Goal: Task Accomplishment & Management: Manage account settings

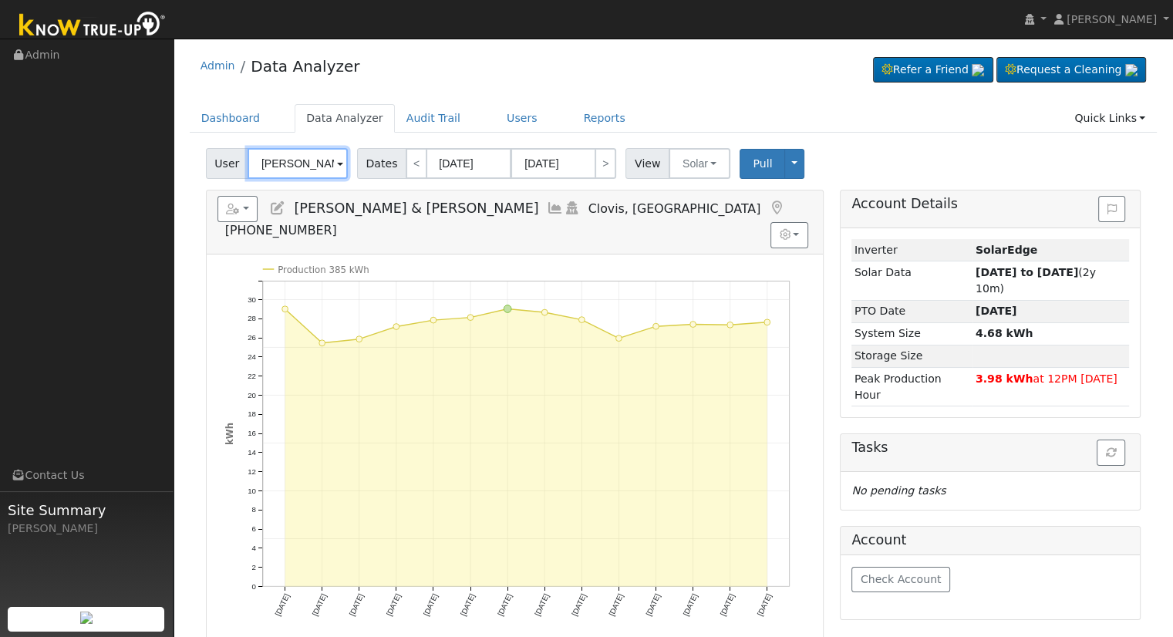
click at [315, 163] on input "[PERSON_NAME] & [PERSON_NAME]" at bounding box center [297, 163] width 100 height 31
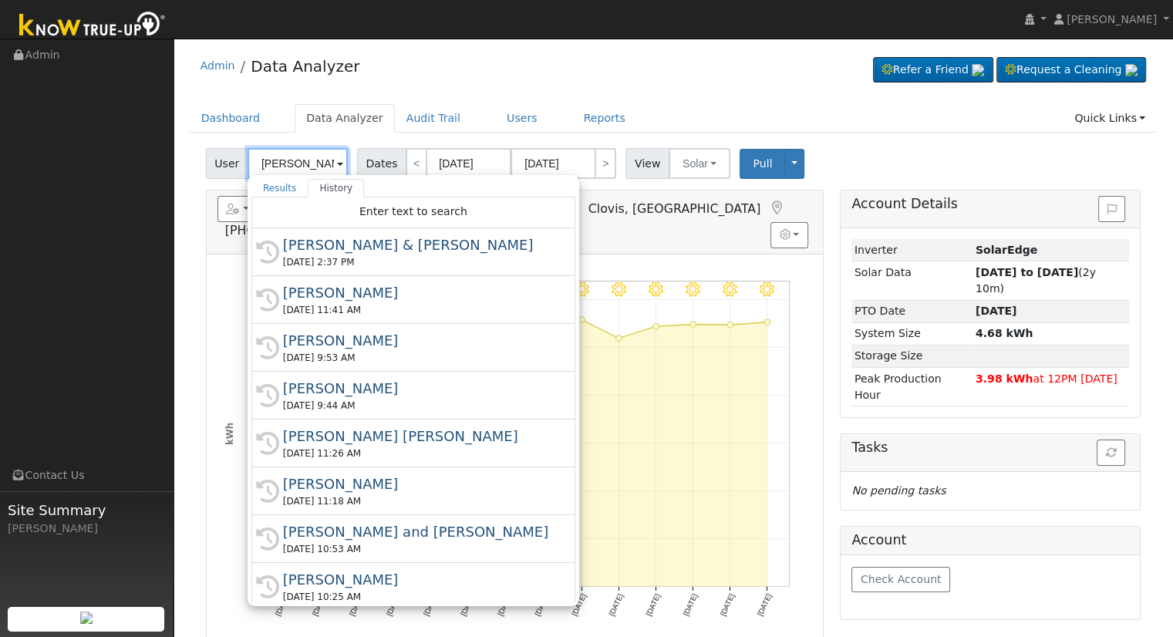
paste input "[PERSON_NAME]"
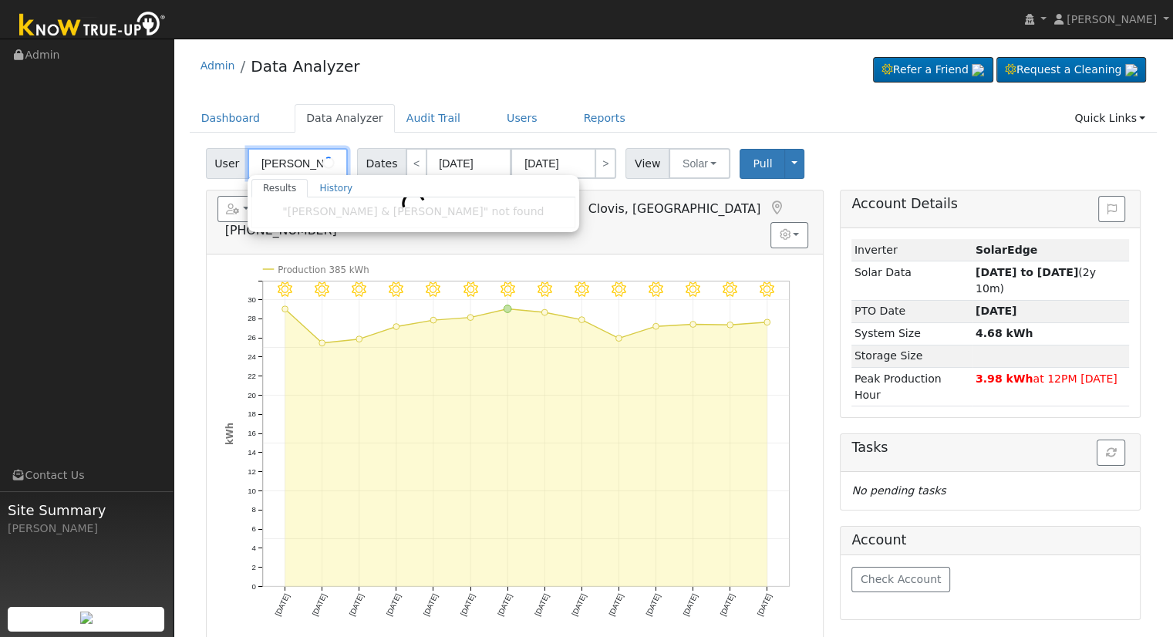
type input "[PERSON_NAME]"
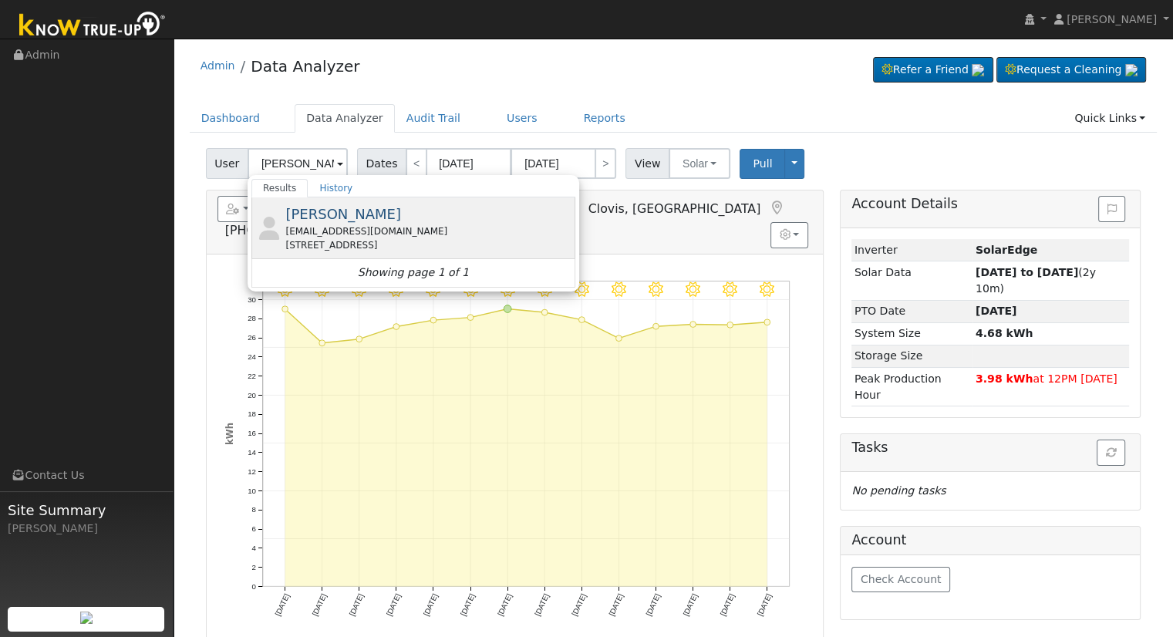
click at [338, 212] on span "[PERSON_NAME]" at bounding box center [343, 214] width 116 height 16
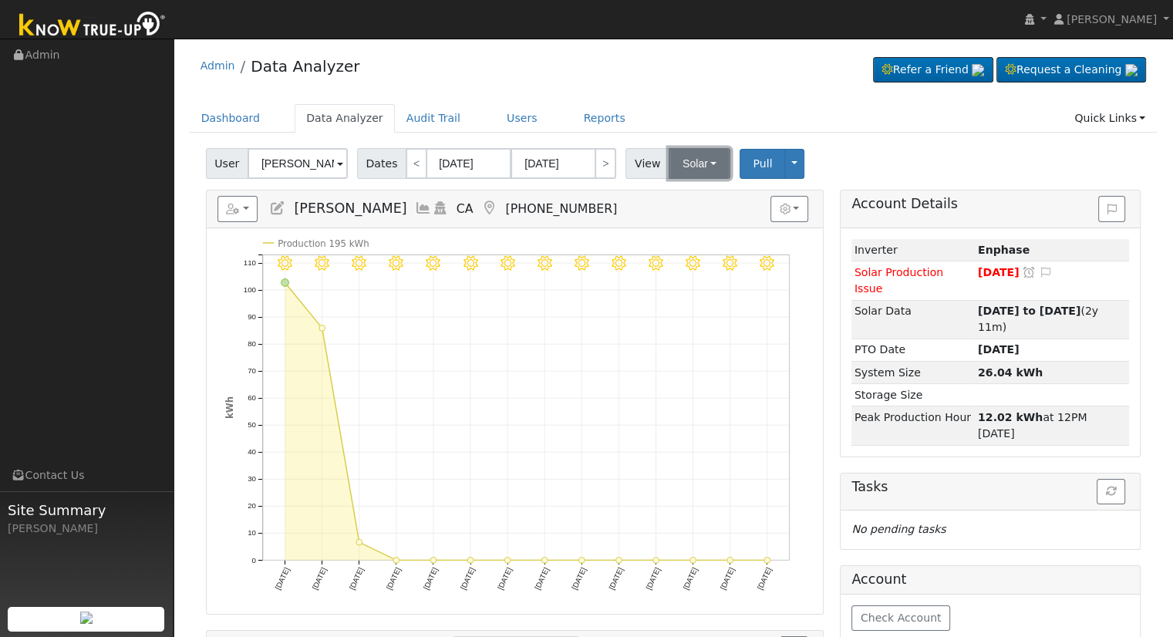
click at [675, 167] on button "Solar" at bounding box center [699, 163] width 62 height 31
click at [684, 201] on link "Utility" at bounding box center [718, 198] width 107 height 22
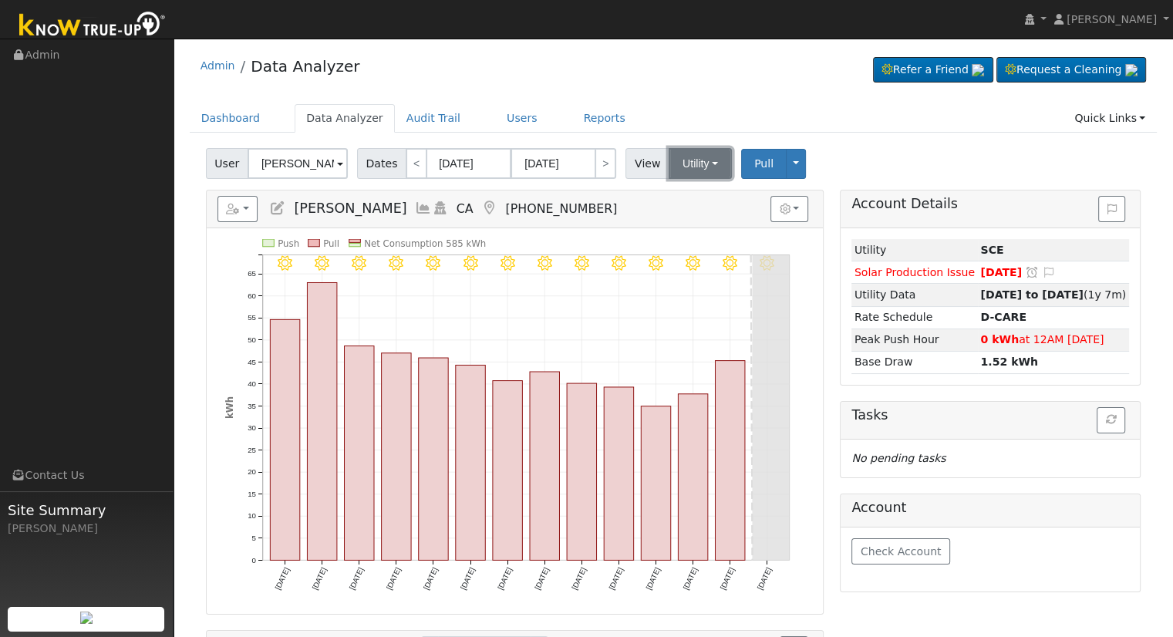
click at [683, 163] on button "Utility" at bounding box center [699, 163] width 63 height 31
click at [694, 213] on link "Solar" at bounding box center [718, 220] width 107 height 22
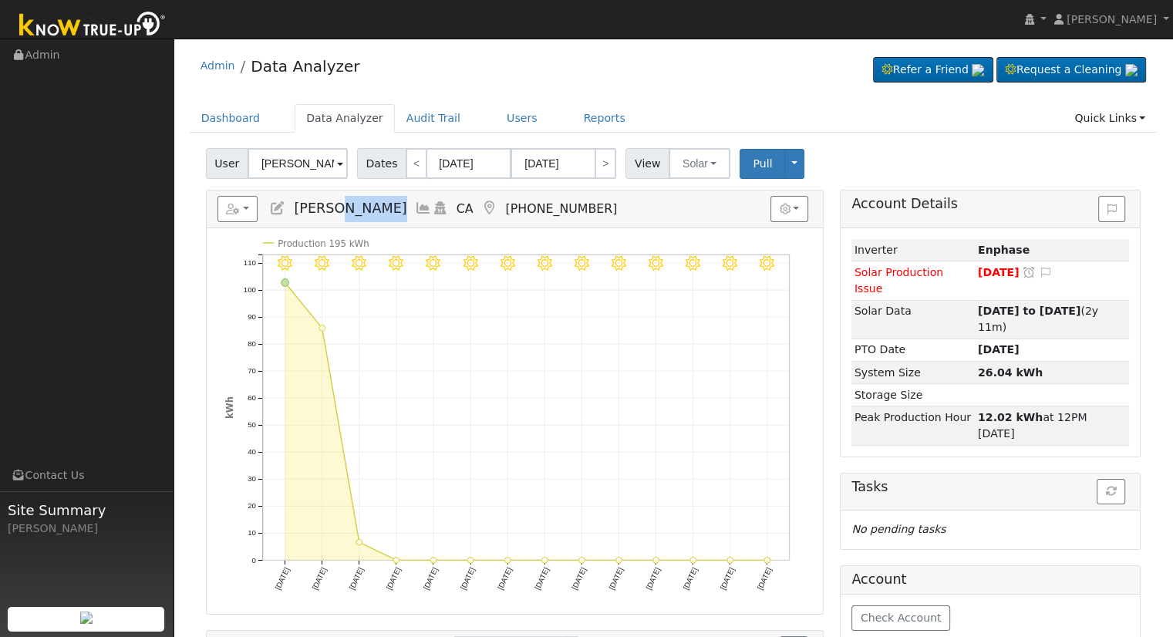
drag, startPoint x: 334, startPoint y: 206, endPoint x: 392, endPoint y: 210, distance: 58.0
click at [392, 210] on h5 "Reports Scenario Health Check Energy Audit Account Timeline User Audit Trail In…" at bounding box center [514, 209] width 594 height 26
copy span "Majzoubi"
click at [275, 208] on icon at bounding box center [277, 208] width 17 height 14
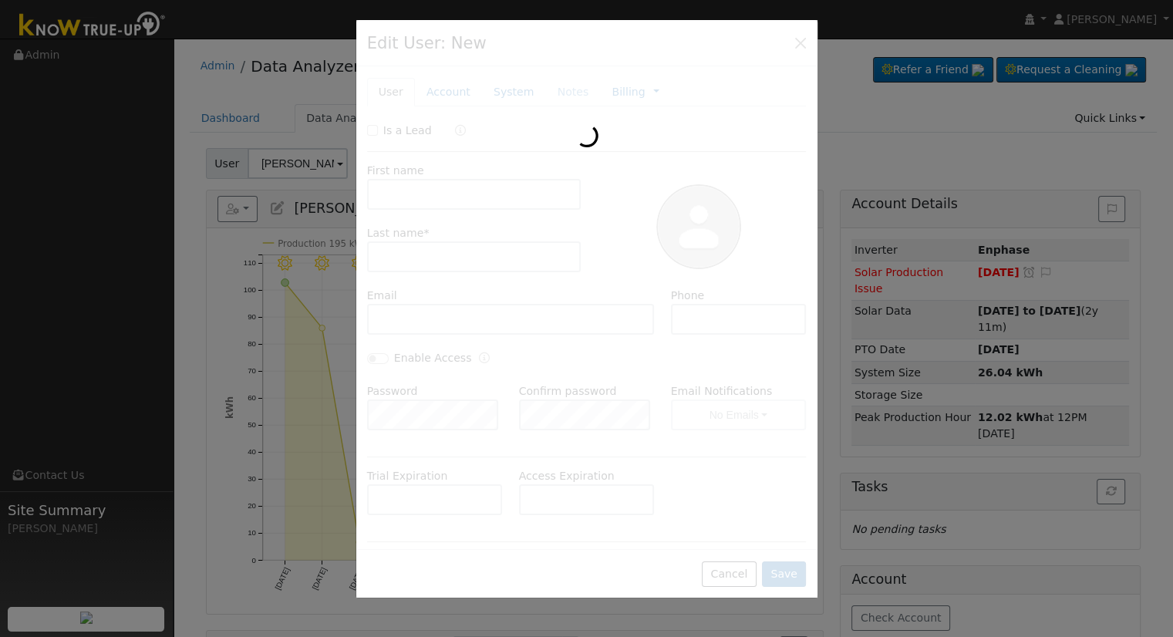
click at [450, 100] on div at bounding box center [586, 309] width 461 height 578
type input "Daria"
type input "Majzoubi"
type input "[EMAIL_ADDRESS][DOMAIN_NAME]"
type input "[PHONE_NUMBER]"
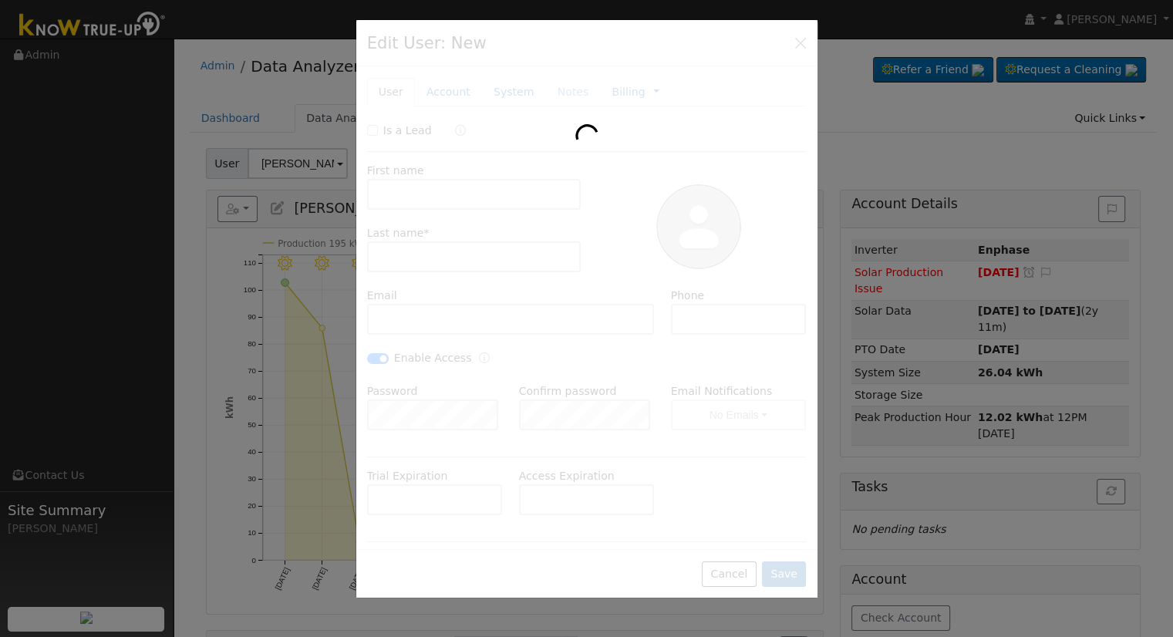
checkbox input "true"
type input "default"
type input "[STREET_ADDRESS]"
type input "CA"
type input "93291"
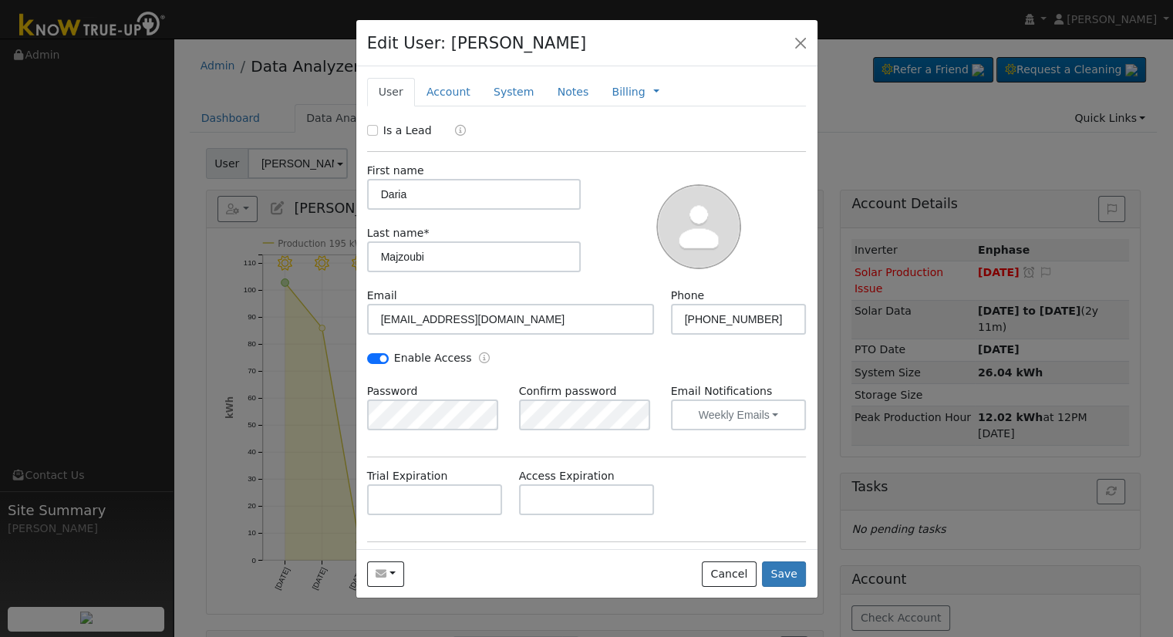
click at [446, 93] on div at bounding box center [586, 309] width 461 height 578
click at [446, 93] on link "Account" at bounding box center [448, 92] width 67 height 29
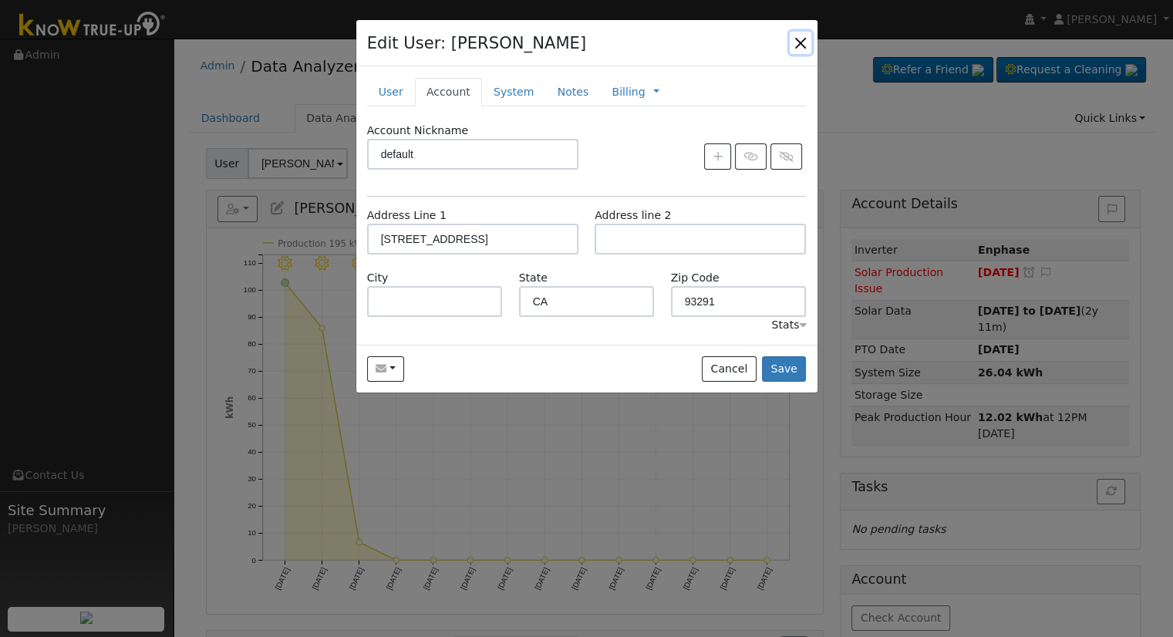
click at [799, 41] on button "button" at bounding box center [800, 43] width 22 height 22
